Goal: Information Seeking & Learning: Learn about a topic

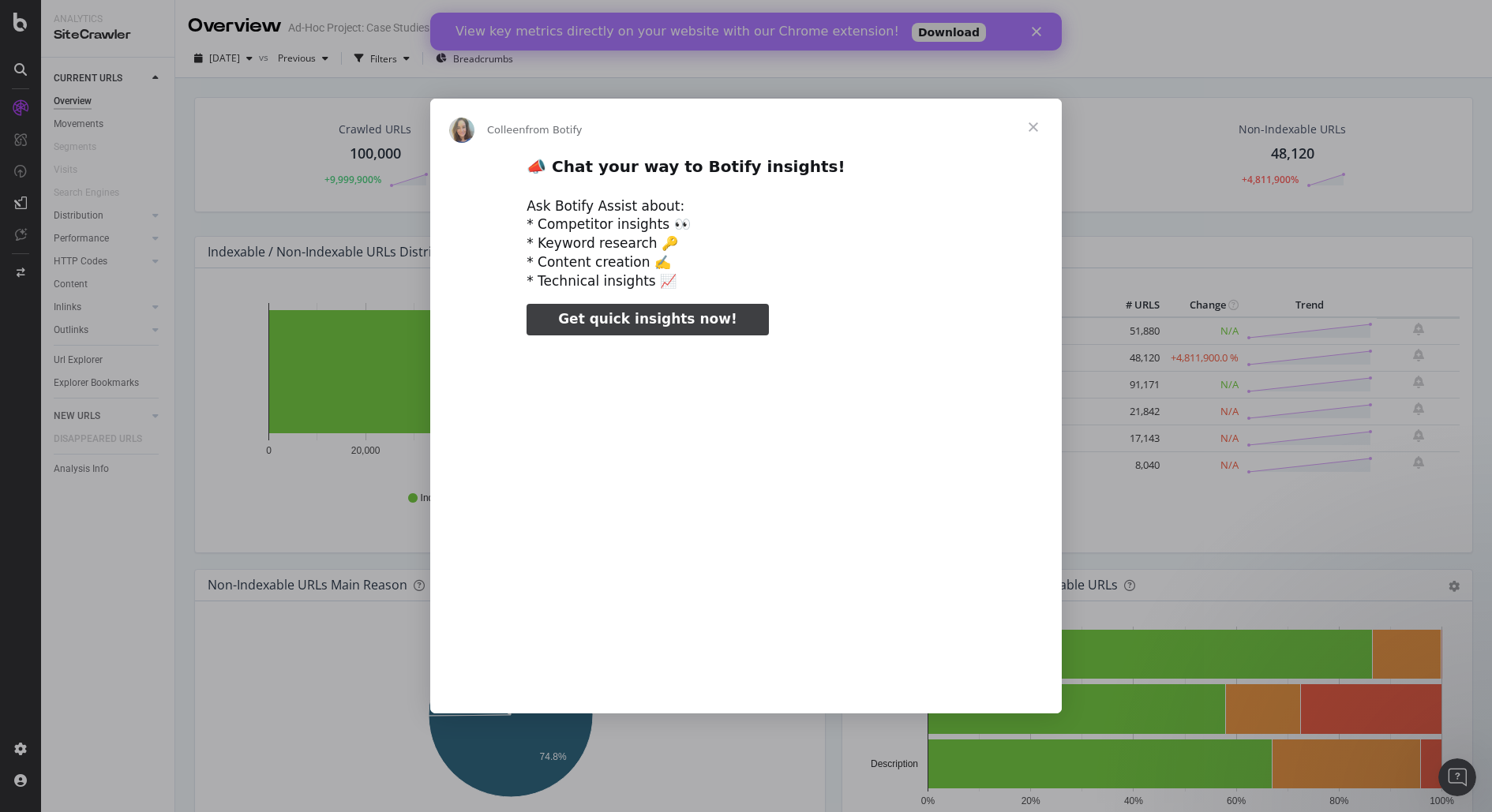
type input "237627"
click at [1033, 127] on span "Close" at bounding box center [1033, 126] width 57 height 57
